Goal: Information Seeking & Learning: Learn about a topic

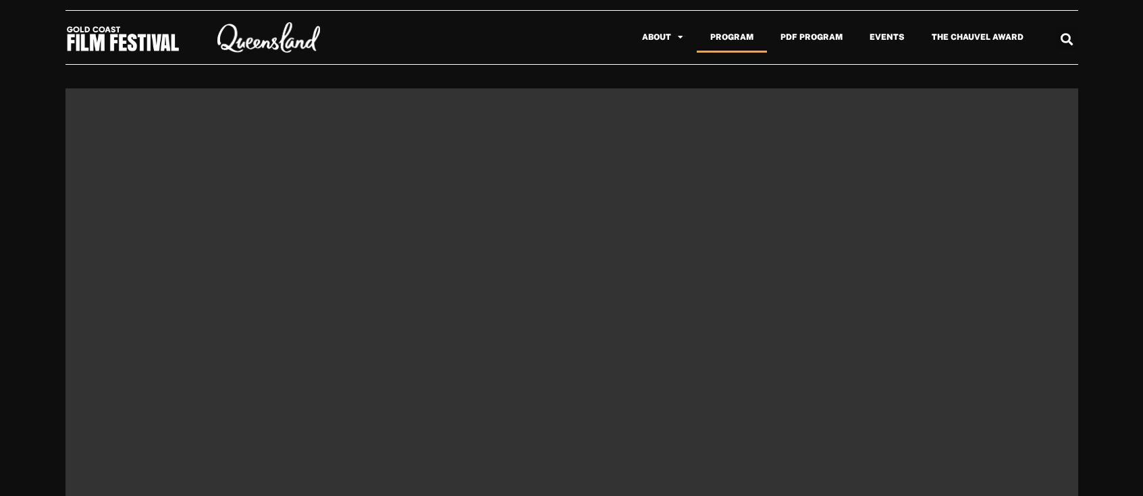
click at [754, 32] on link "Program" at bounding box center [732, 37] width 70 height 31
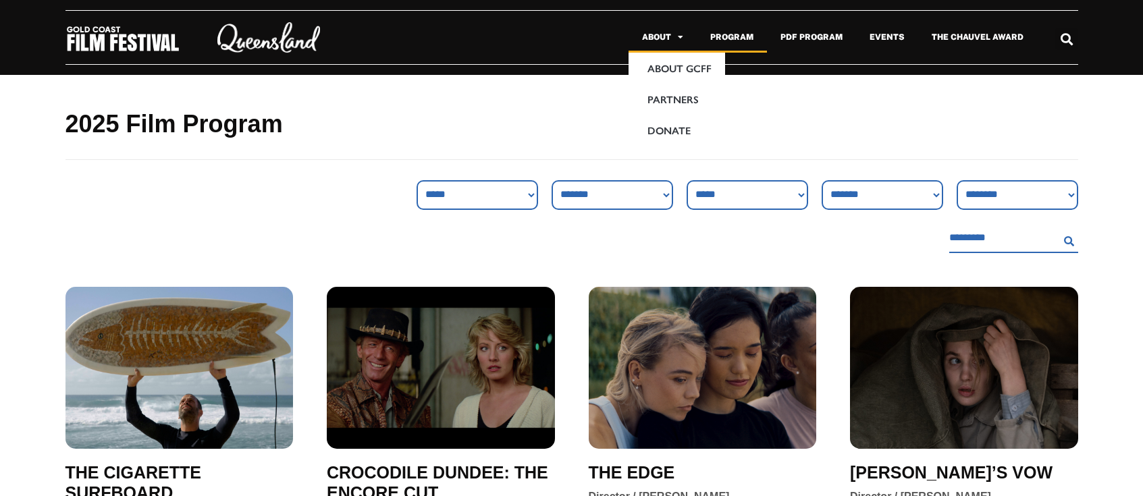
click at [674, 42] on link "About" at bounding box center [663, 37] width 68 height 31
click at [893, 38] on link "Events" at bounding box center [887, 37] width 62 height 31
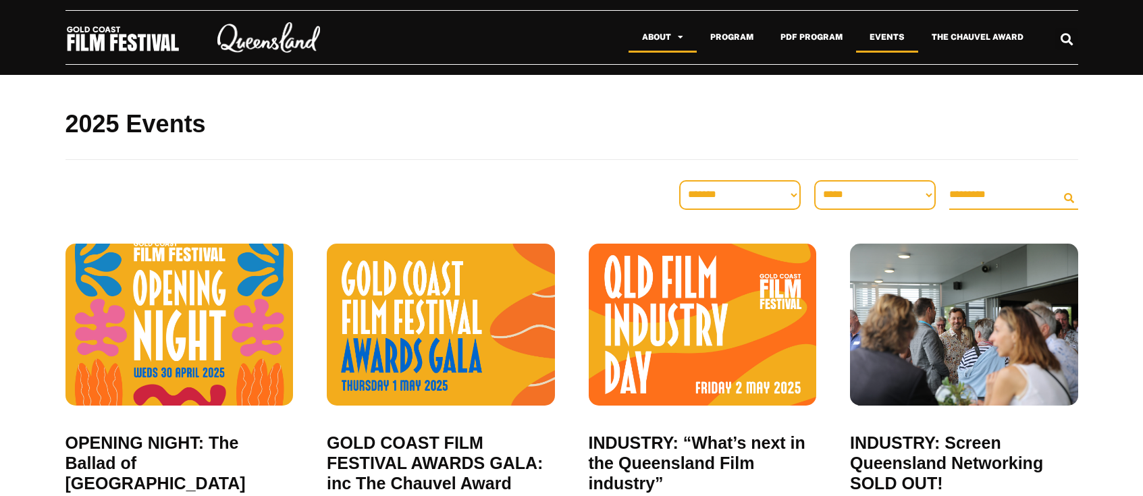
click at [651, 43] on link "About" at bounding box center [663, 37] width 68 height 31
click at [664, 44] on link "About" at bounding box center [663, 37] width 68 height 31
click at [670, 67] on link "About GCFF" at bounding box center [677, 68] width 97 height 31
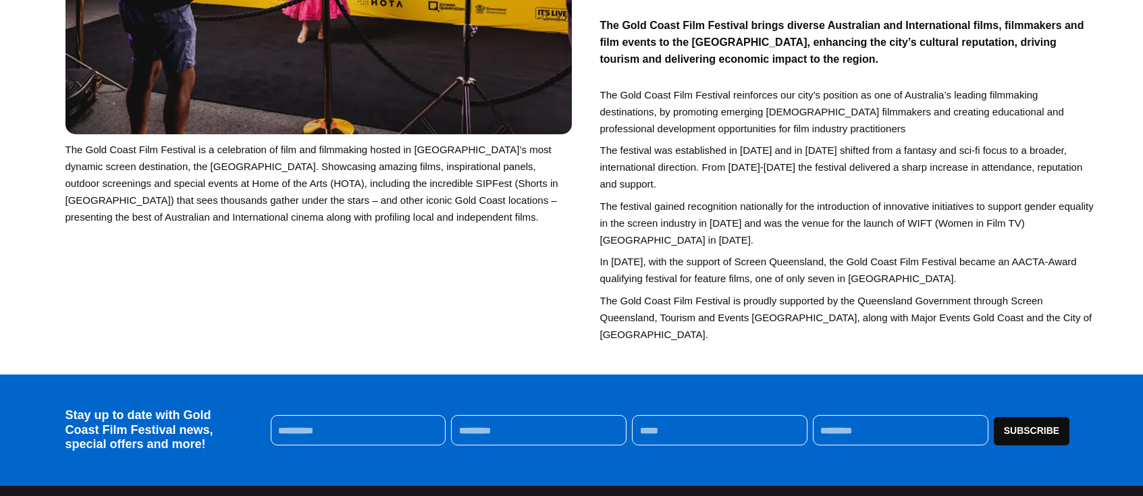
scroll to position [415, 0]
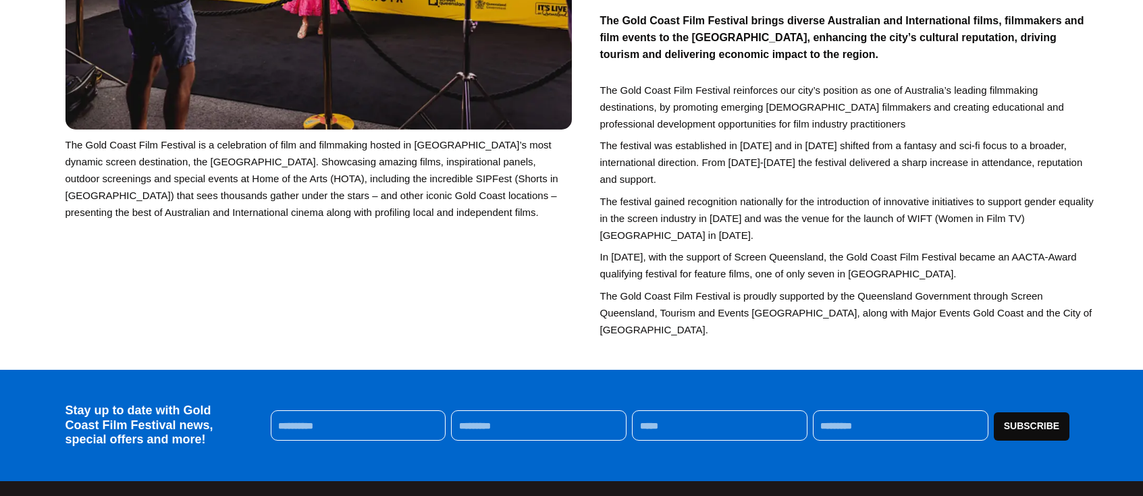
click at [835, 217] on p "The festival gained recognition nationally for the introduction of innovative i…" at bounding box center [848, 218] width 496 height 51
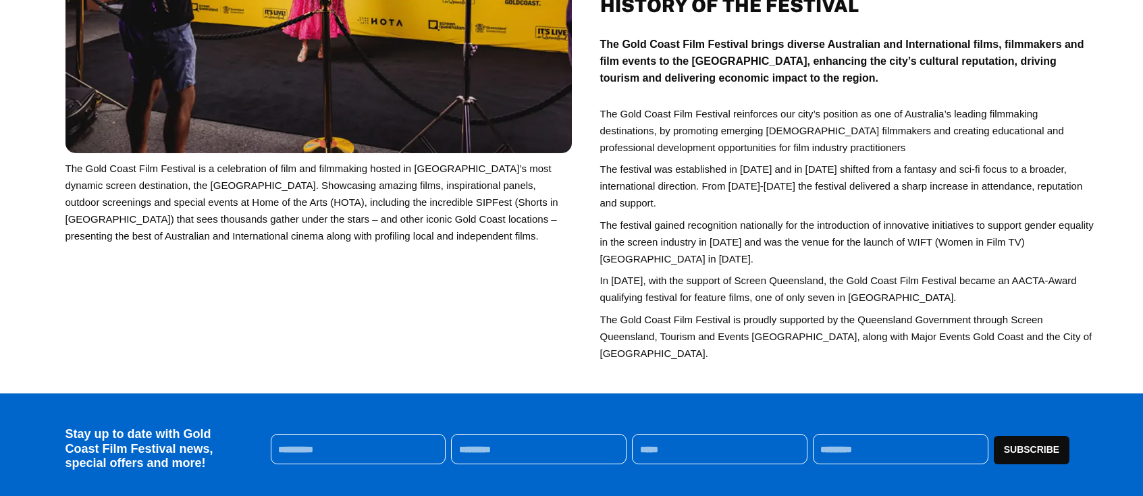
scroll to position [292, 0]
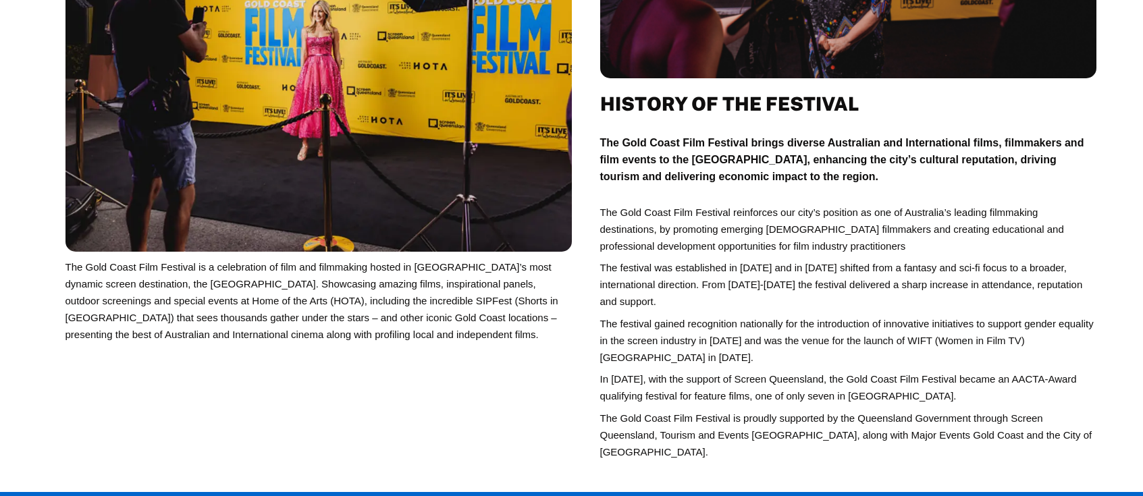
click at [124, 303] on span "howcasing amazing films, inspirational panels, outdoor screenings and special e…" at bounding box center [312, 309] width 493 height 62
click at [308, 289] on span "howcasing amazing films, inspirational panels, outdoor screenings and special e…" at bounding box center [312, 309] width 493 height 62
click at [425, 309] on p "The Gold Coast Film Festival is a celebration of film and filmmaking hosted in …" at bounding box center [319, 301] width 506 height 84
click at [433, 306] on span "howcasing amazing films, inspirational panels, outdoor screenings and special e…" at bounding box center [312, 309] width 493 height 62
drag, startPoint x: 498, startPoint y: 301, endPoint x: 367, endPoint y: 305, distance: 130.4
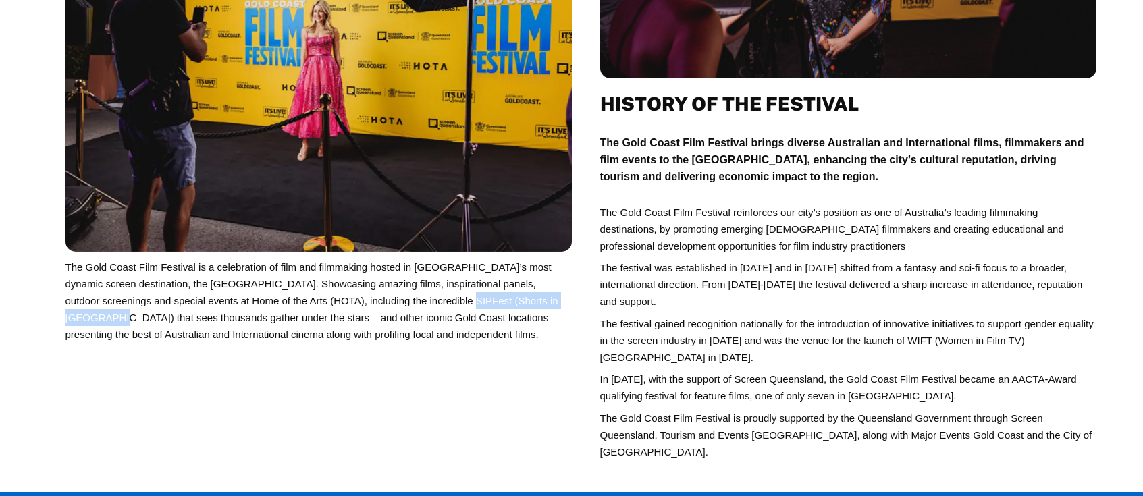
click at [367, 305] on span "howcasing amazing films, inspirational panels, outdoor screenings and special e…" at bounding box center [312, 309] width 493 height 62
copy span "SIPFest (Shorts in Paradise)"
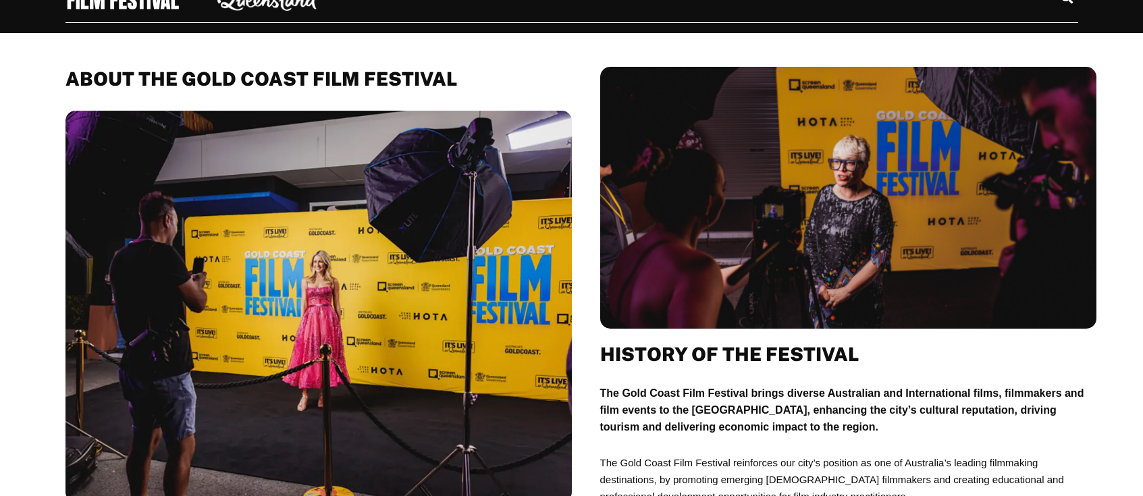
scroll to position [0, 0]
